Goal: Task Accomplishment & Management: Use online tool/utility

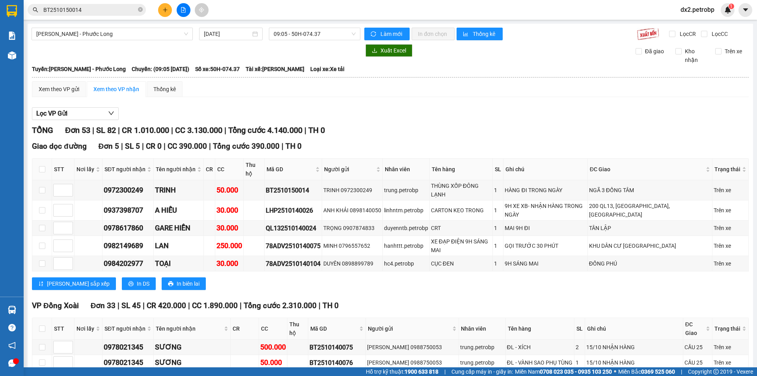
scroll to position [1054, 0]
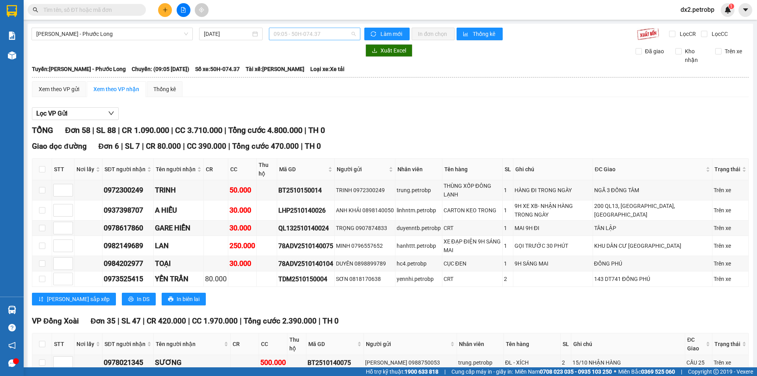
click at [350, 34] on span "09:05 - 50H-074.37" at bounding box center [315, 34] width 82 height 12
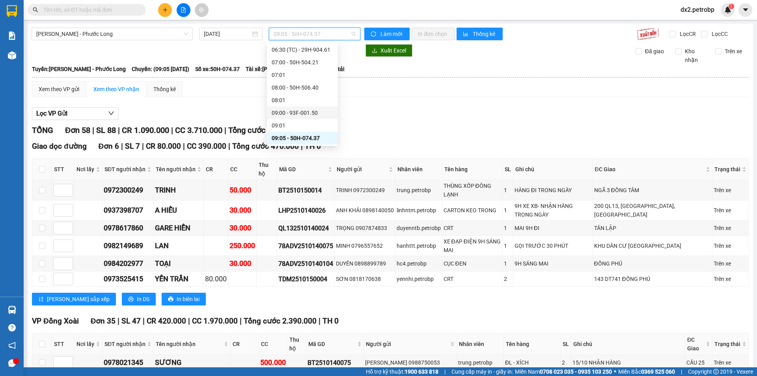
scroll to position [311, 0]
click at [307, 77] on div "14:05 - 50H-363.26" at bounding box center [303, 79] width 62 height 9
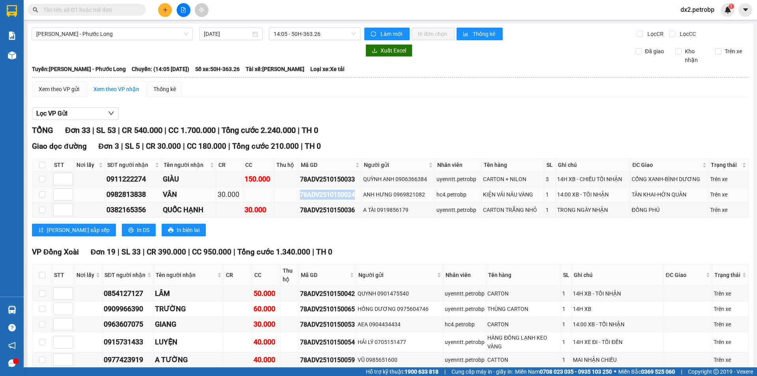
drag, startPoint x: 353, startPoint y: 193, endPoint x: 294, endPoint y: 200, distance: 59.5
click at [294, 200] on tr "0982813838 VÂN 30.000 78ADV2510150024 ANH HƯNG 0969821082 hc4.petrobp KIỆN VẢI …" at bounding box center [390, 194] width 717 height 15
copy div "78ADV2510150024"
click at [69, 7] on input "text" at bounding box center [89, 10] width 93 height 9
paste input "78ADV2510150024"
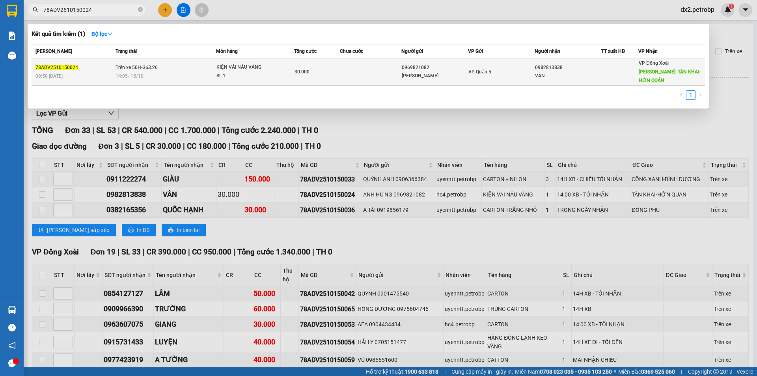
type input "78ADV2510150024"
click at [274, 67] on div "KIỆN VẢI NÂU VÀNG" at bounding box center [246, 67] width 59 height 9
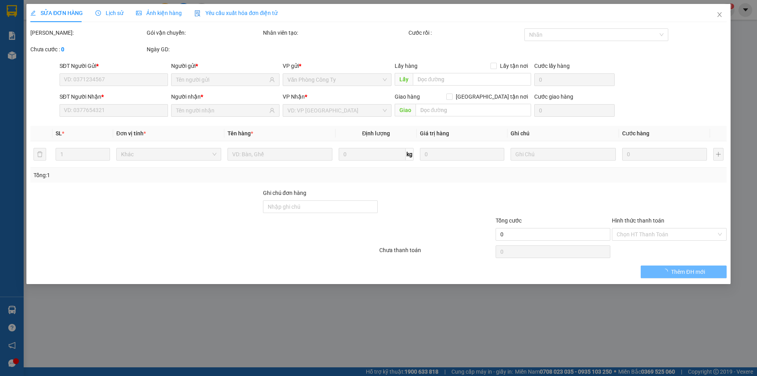
type input "0969821082"
type input "ANH HƯNG"
type input "0982813838"
type input "VÂN"
type input "TÂN KHAI-HỚN QUẢN"
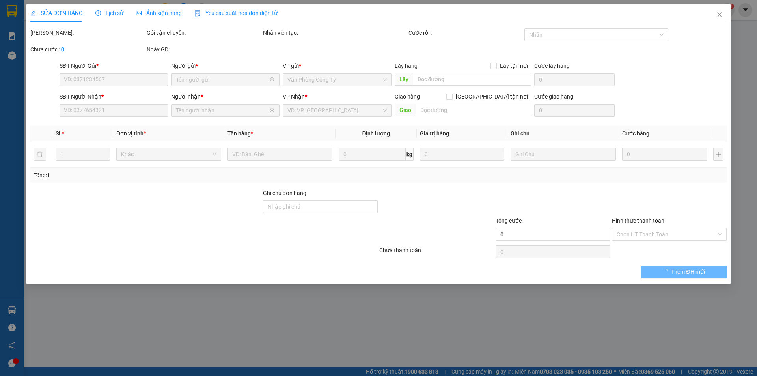
type input "30.000"
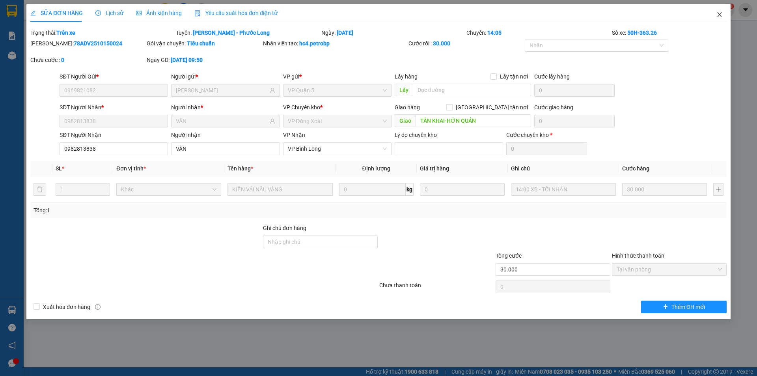
click at [717, 13] on icon "close" at bounding box center [720, 14] width 6 height 6
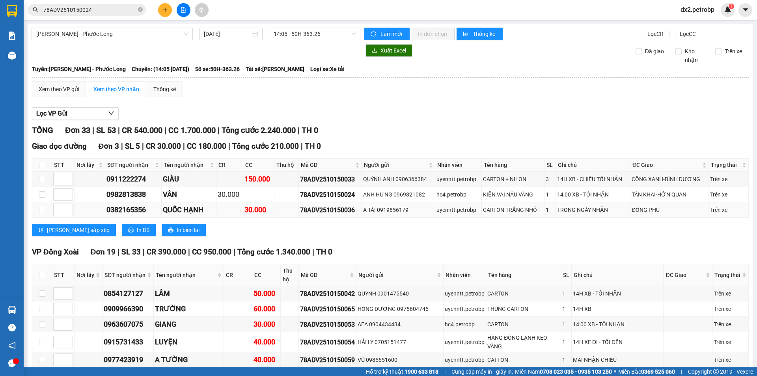
scroll to position [39, 0]
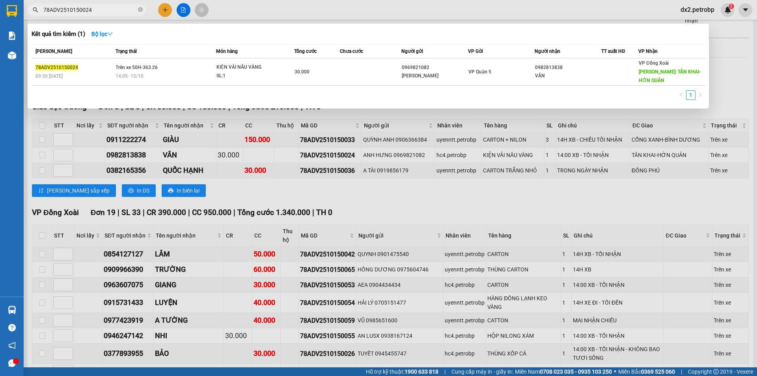
click at [108, 9] on input "78ADV2510150024" at bounding box center [89, 10] width 93 height 9
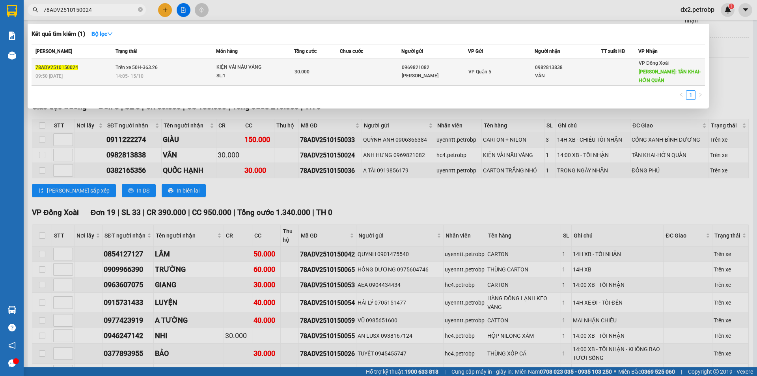
click at [271, 68] on div "KIỆN VẢI NÂU VÀNG" at bounding box center [246, 67] width 59 height 9
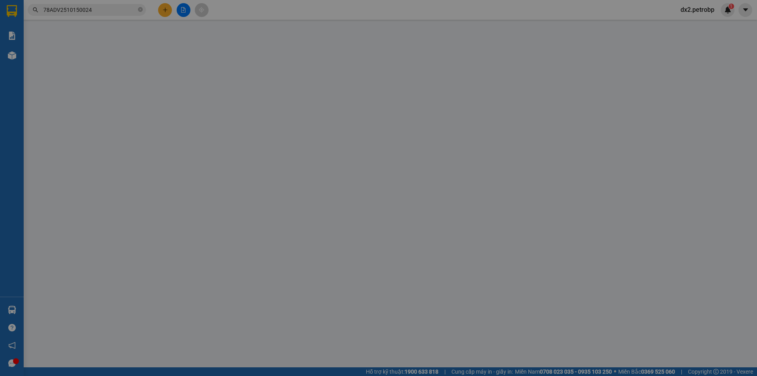
type input "0969821082"
type input "ANH HƯNG"
type input "0982813838"
type input "VÂN"
type input "TÂN KHAI-HỚN QUẢN"
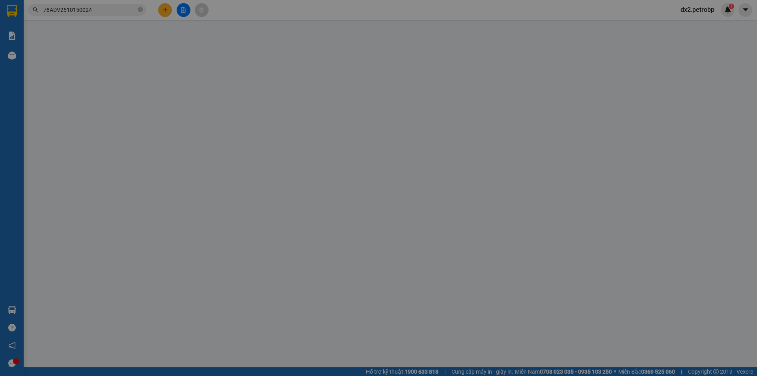
type input "30.000"
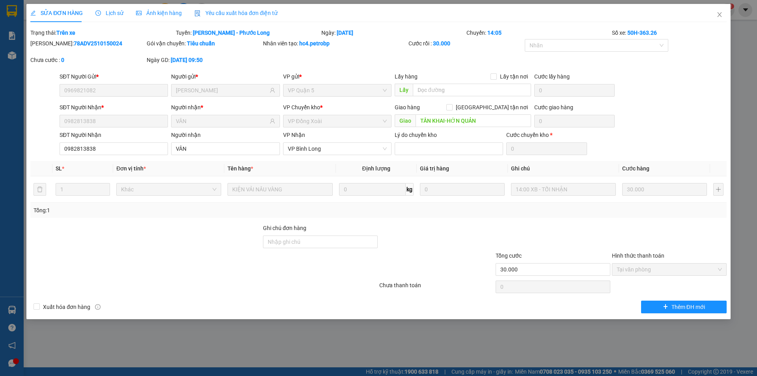
click at [110, 13] on span "Lịch sử" at bounding box center [109, 13] width 28 height 6
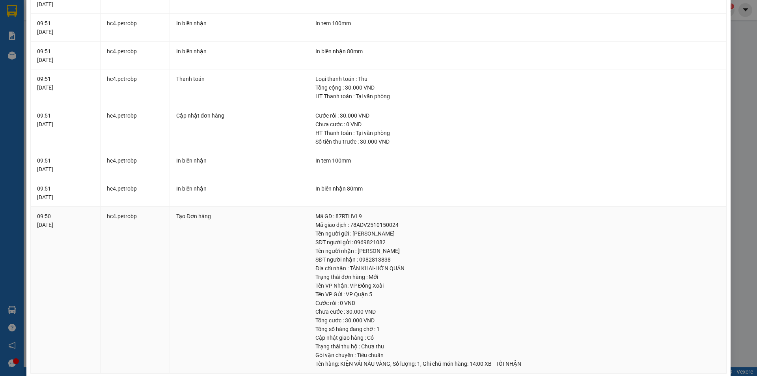
scroll to position [131, 0]
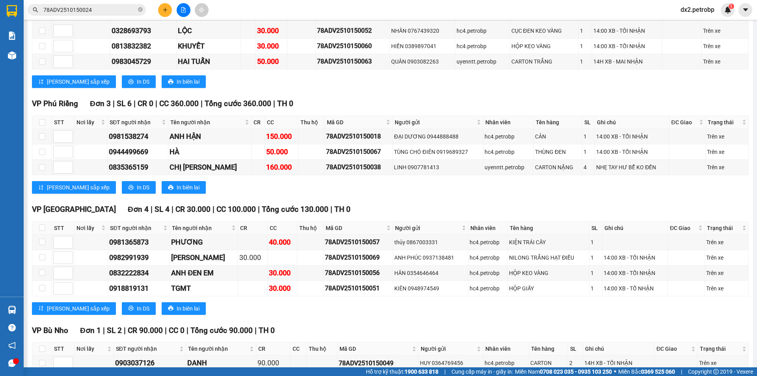
scroll to position [603, 0]
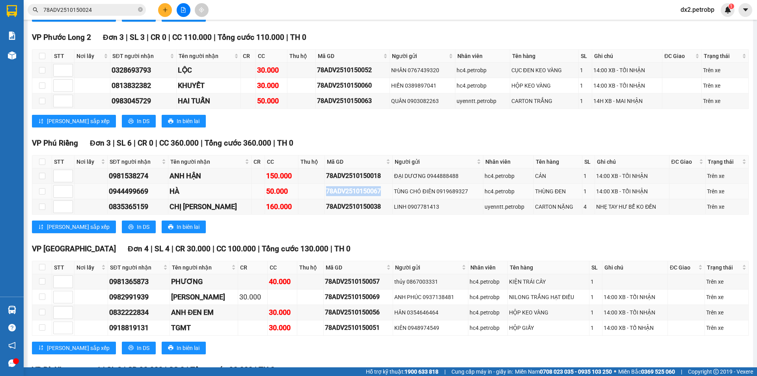
drag, startPoint x: 364, startPoint y: 187, endPoint x: 310, endPoint y: 193, distance: 55.2
click at [325, 193] on td "78ADV2510150067" at bounding box center [359, 191] width 68 height 15
copy div "78ADV2510150067"
click at [141, 12] on icon "close-circle" at bounding box center [140, 9] width 5 height 5
click at [108, 11] on input "text" at bounding box center [89, 10] width 93 height 9
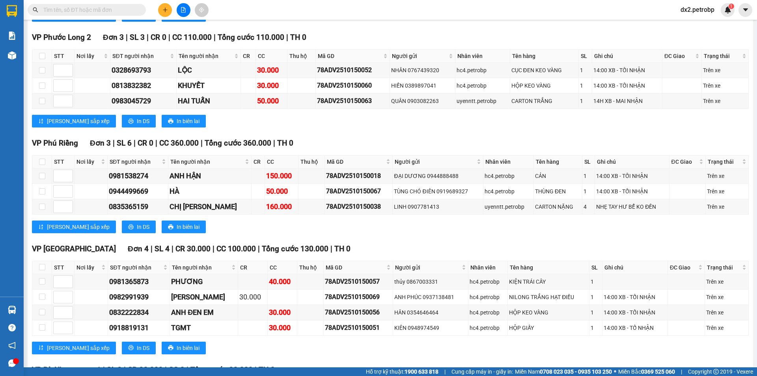
paste input "78ADV2510150067"
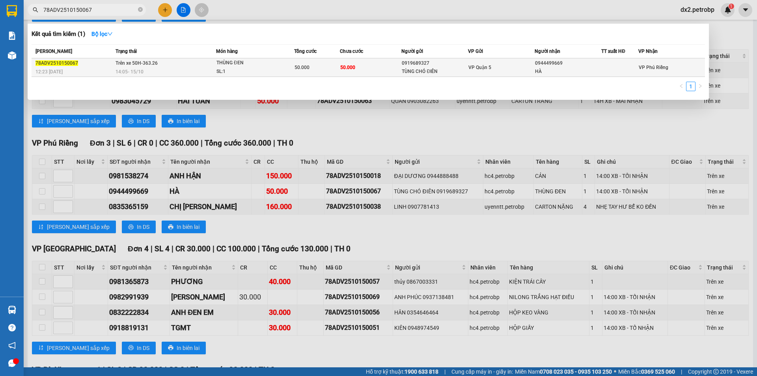
type input "78ADV2510150067"
click at [171, 64] on td "Trên xe 50H-363.26 14:05 - 15/10" at bounding box center [165, 67] width 103 height 19
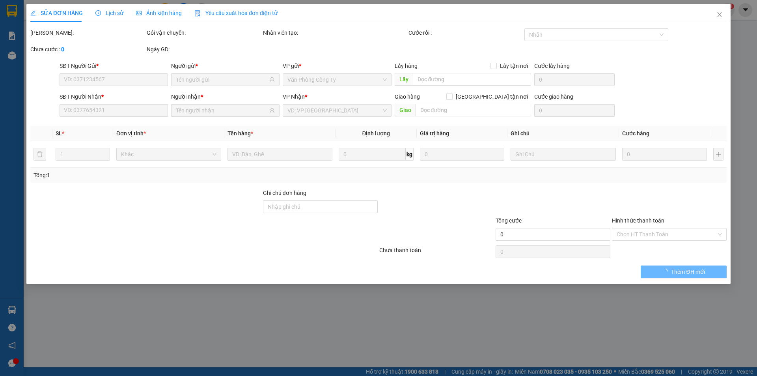
type input "0919689327"
type input "TÙNG CHÓ ĐIÊN"
type input "0944499669"
type input "HÀ"
type input "50.000"
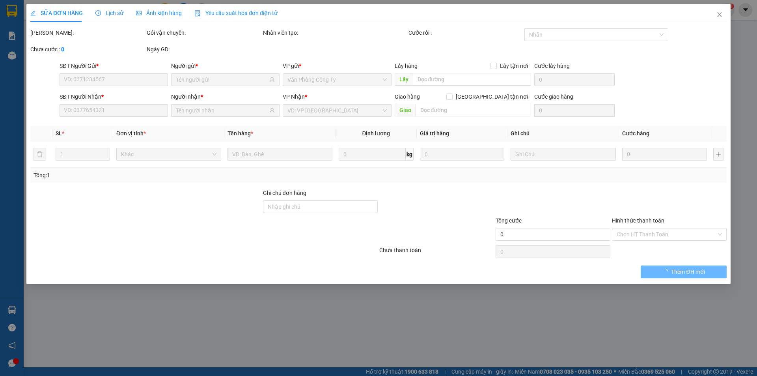
type input "50.000"
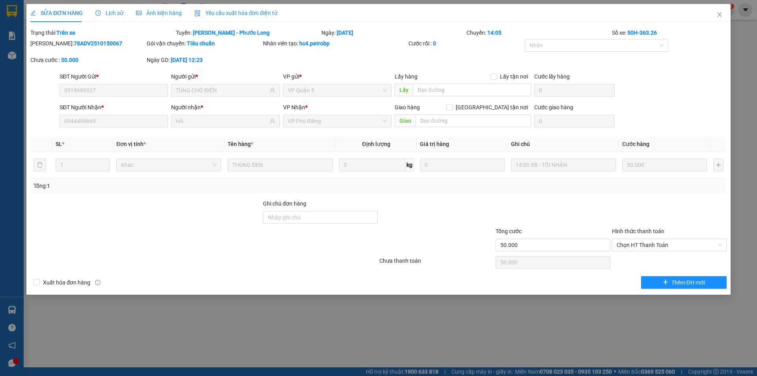
click at [111, 14] on span "Lịch sử" at bounding box center [109, 13] width 28 height 6
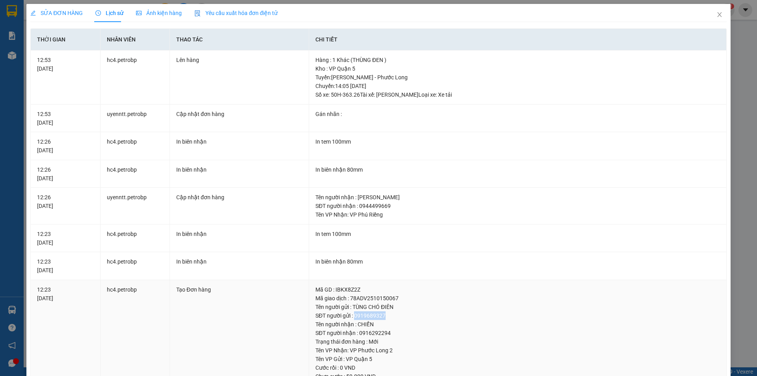
drag, startPoint x: 381, startPoint y: 315, endPoint x: 352, endPoint y: 316, distance: 29.2
click at [352, 316] on div "SĐT người gửi : 0919689327" at bounding box center [518, 315] width 405 height 9
copy div "0919689327"
click at [717, 13] on icon "close" at bounding box center [720, 14] width 6 height 6
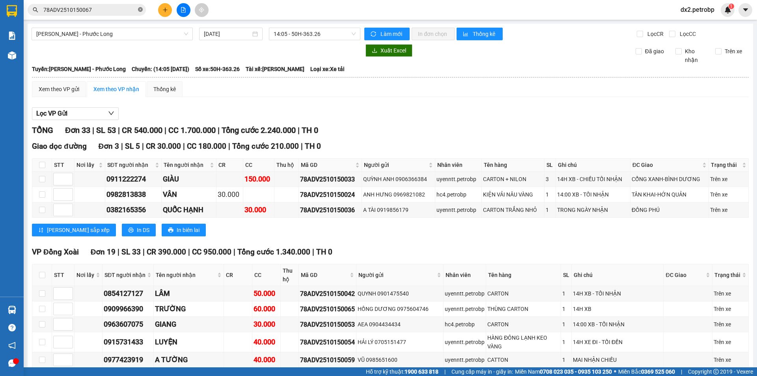
click at [138, 8] on icon "close-circle" at bounding box center [140, 9] width 5 height 5
click at [116, 8] on input "text" at bounding box center [89, 10] width 93 height 9
paste input "0919689327"
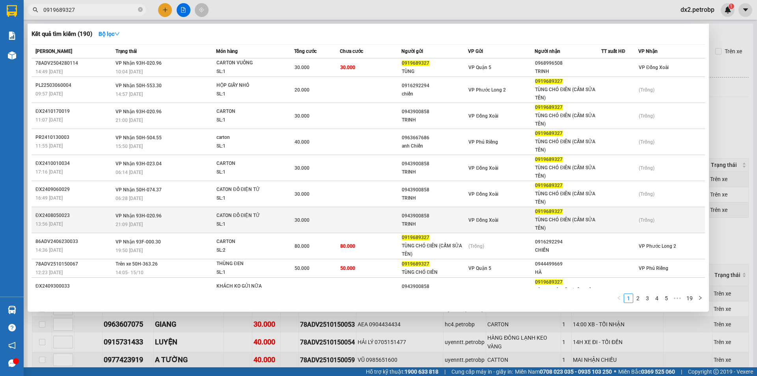
type input "0919689327"
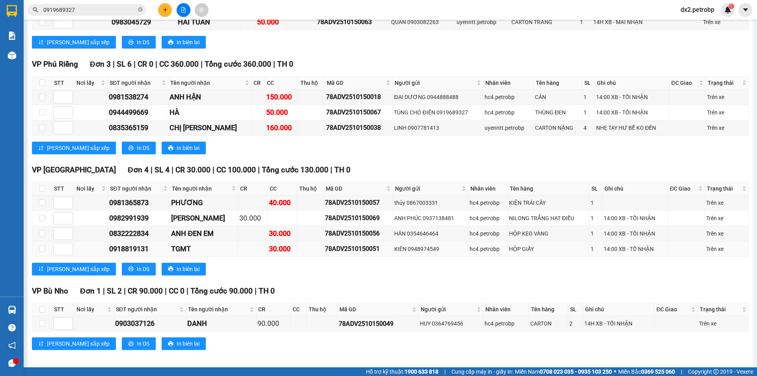
scroll to position [643, 0]
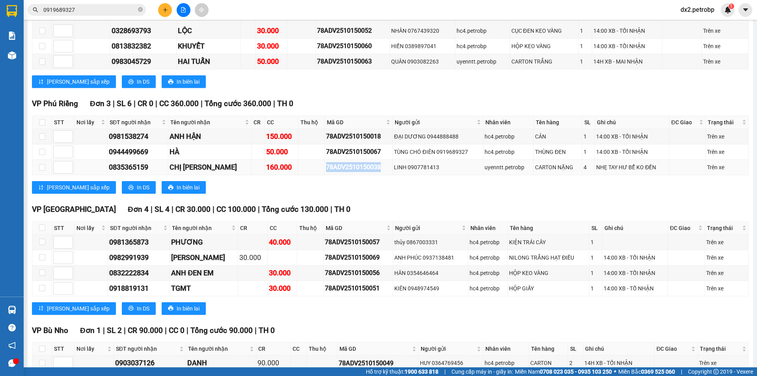
drag, startPoint x: 365, startPoint y: 163, endPoint x: 309, endPoint y: 165, distance: 55.7
click at [326, 165] on div "78ADV2510150038" at bounding box center [358, 167] width 65 height 10
copy div "78ADV2510150038"
click at [140, 11] on icon "close-circle" at bounding box center [140, 9] width 5 height 5
click at [98, 8] on input "text" at bounding box center [89, 10] width 93 height 9
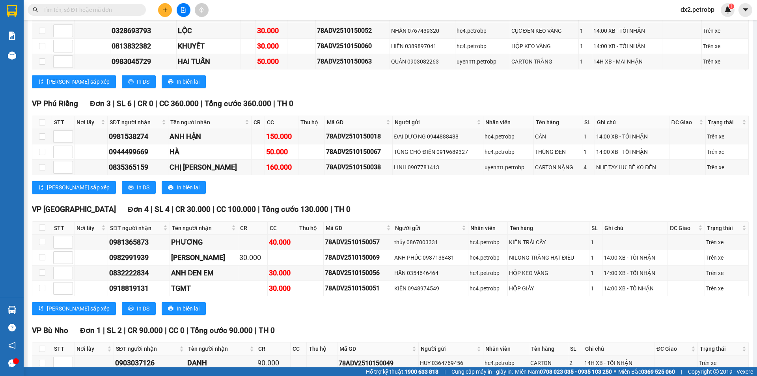
paste input "78ADV2510150038"
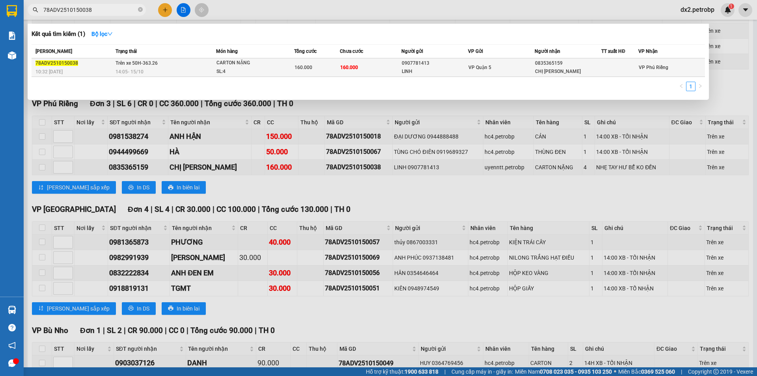
type input "78ADV2510150038"
click at [248, 66] on div "CARTON NẶNG" at bounding box center [246, 63] width 59 height 9
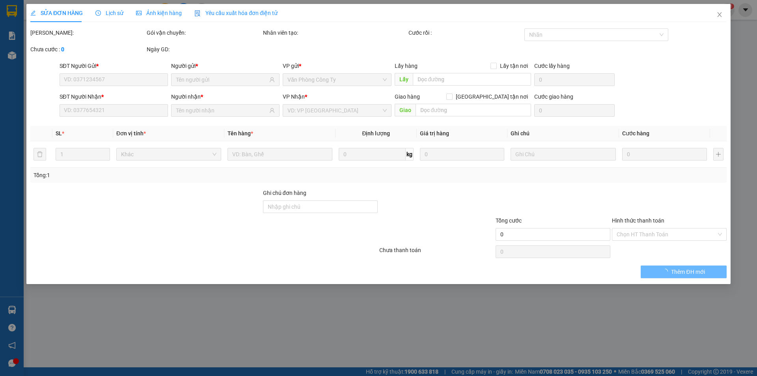
type input "0907781413"
type input "LINH"
type input "0835365159"
type input "CHỊ TRANG"
type input "160.000"
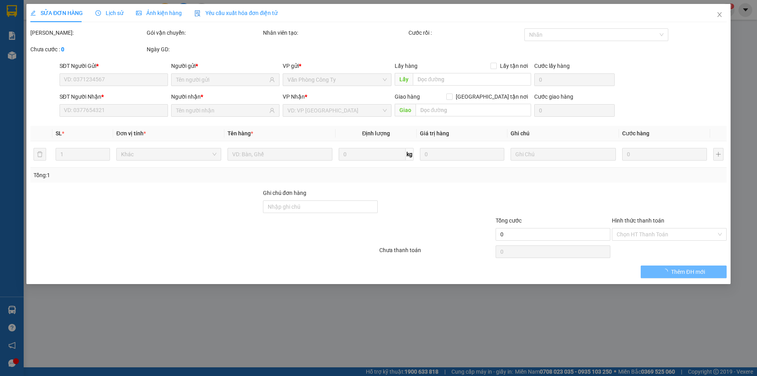
type input "160.000"
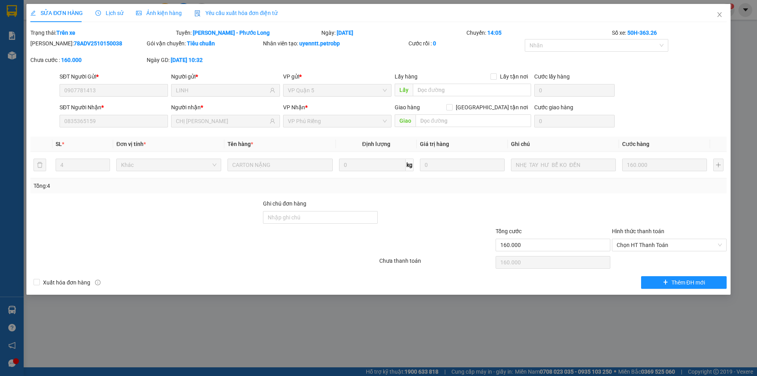
click at [113, 11] on span "Lịch sử" at bounding box center [109, 13] width 28 height 6
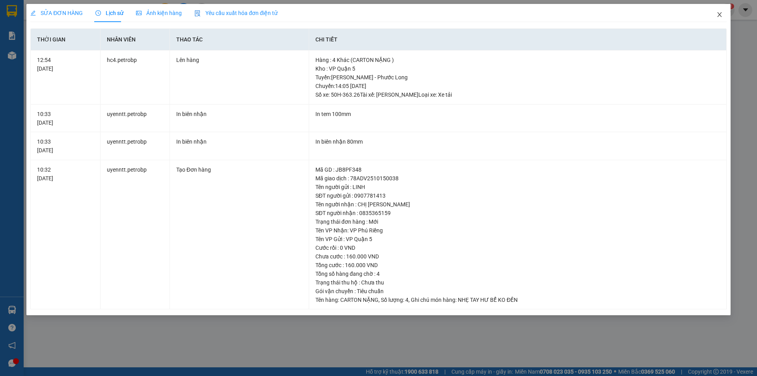
click at [717, 14] on icon "close" at bounding box center [720, 14] width 6 height 6
